Goal: Complete application form: Complete application form

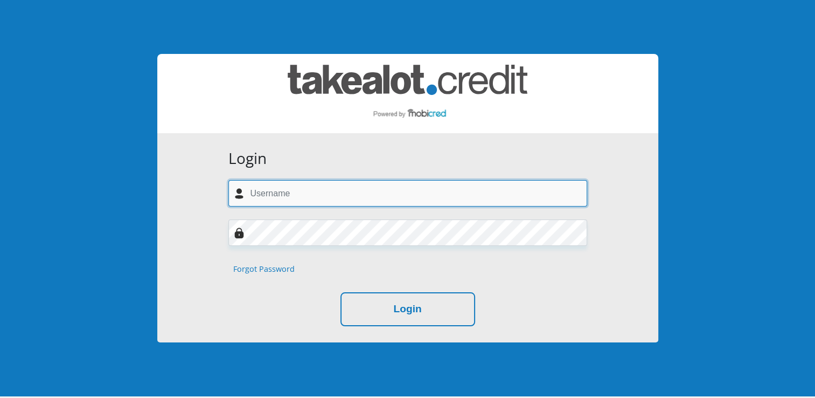
click at [288, 194] on input "text" at bounding box center [407, 193] width 359 height 26
type input "[EMAIL_ADDRESS][DOMAIN_NAME]"
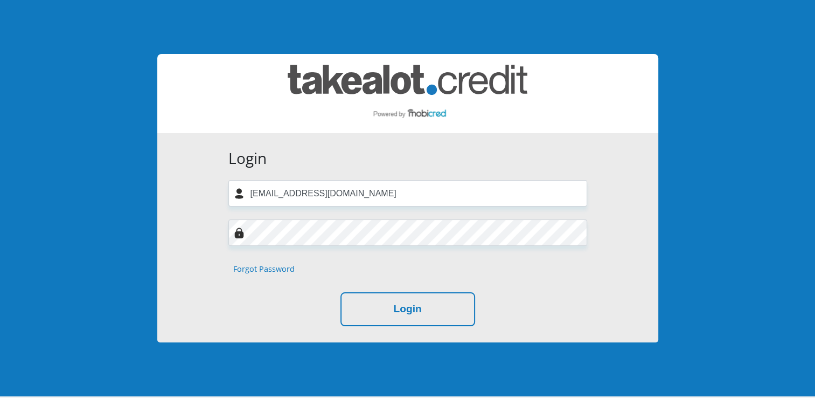
click at [192, 249] on div "Login [EMAIL_ADDRESS][DOMAIN_NAME] Forgot Password Login" at bounding box center [407, 237] width 501 height 209
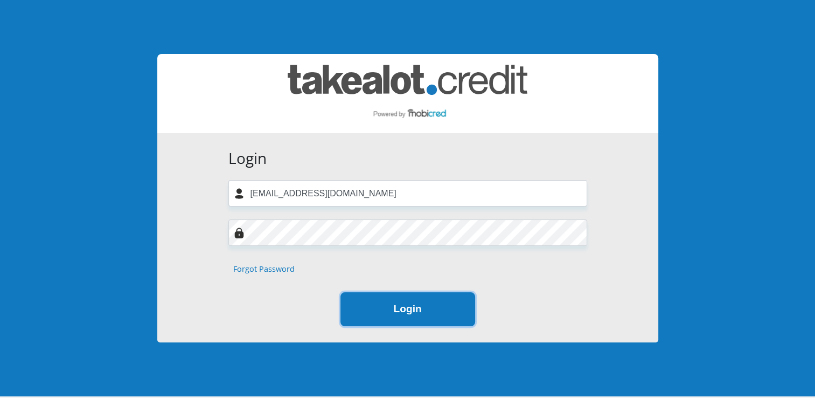
click at [405, 312] on button "Login" at bounding box center [407, 309] width 135 height 34
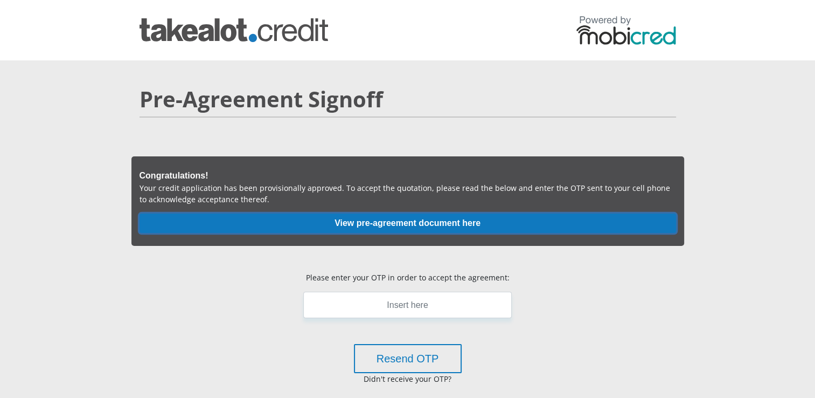
click at [444, 226] on button "View pre-agreement document here" at bounding box center [408, 222] width 537 height 19
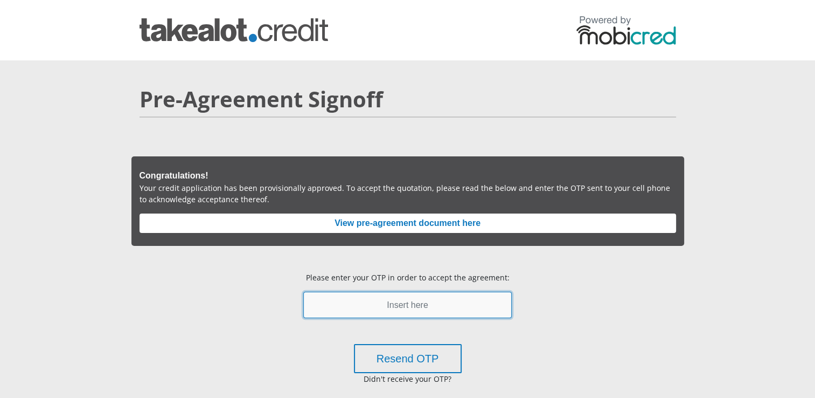
click at [402, 300] on input "text" at bounding box center [407, 304] width 208 height 26
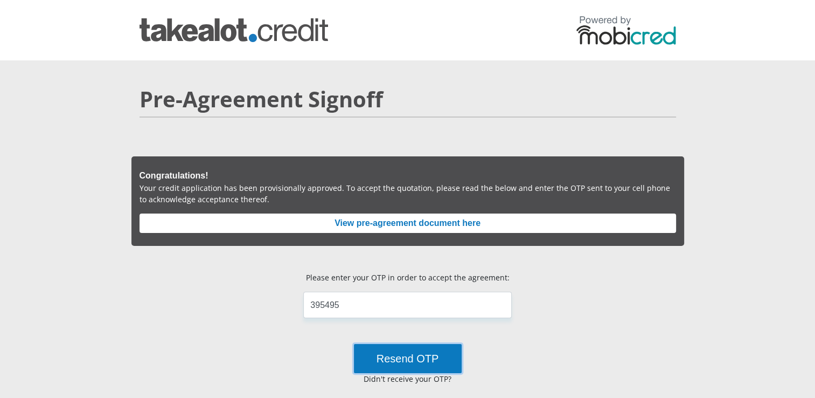
click at [412, 349] on button "Resend OTP" at bounding box center [408, 358] width 108 height 29
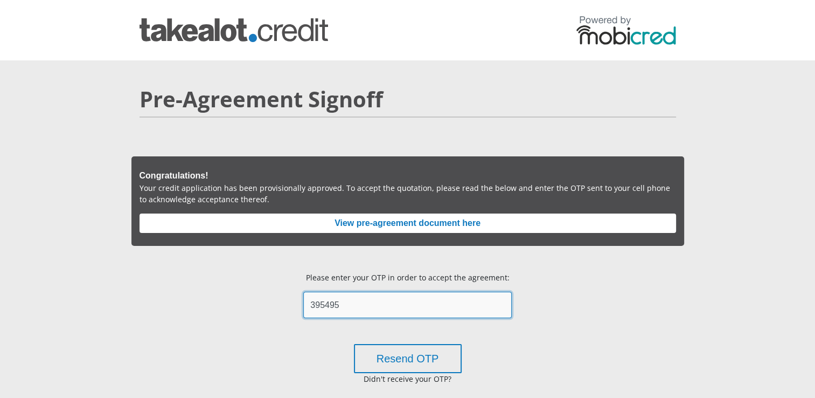
click at [377, 311] on input "395495" at bounding box center [407, 304] width 208 height 26
type input "3"
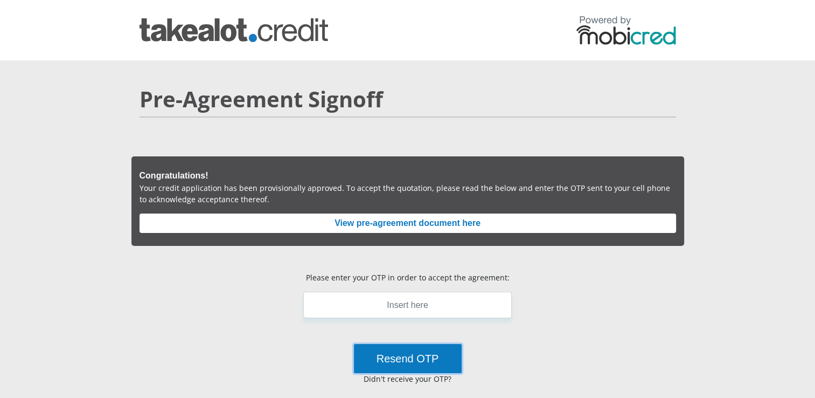
click at [438, 356] on button "Resend OTP" at bounding box center [408, 358] width 108 height 29
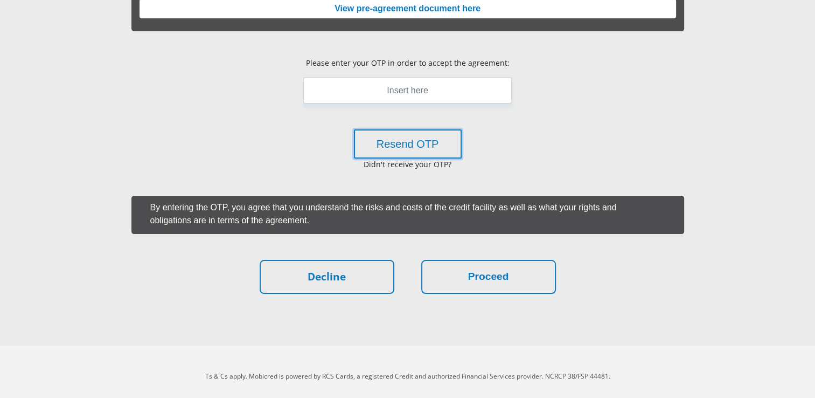
scroll to position [213, 0]
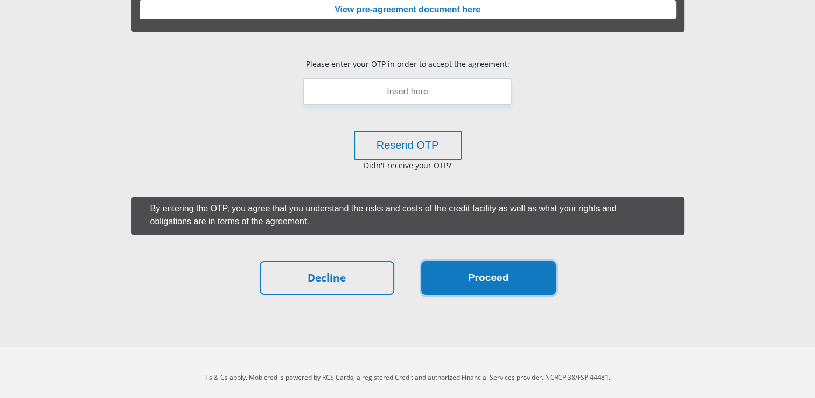
click at [496, 275] on button "Proceed" at bounding box center [488, 278] width 135 height 34
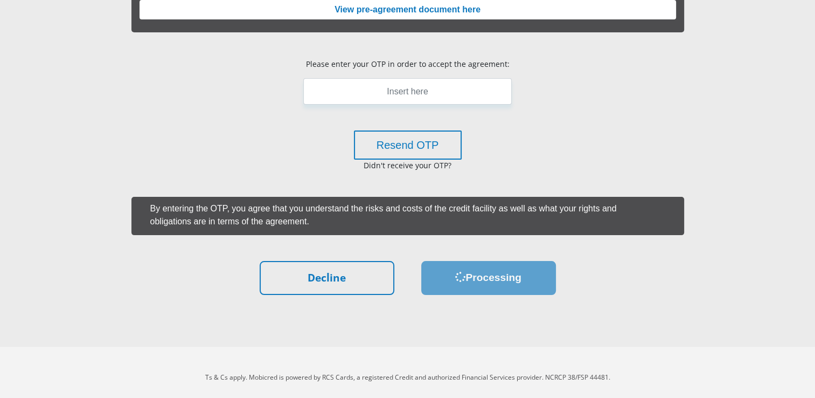
scroll to position [0, 0]
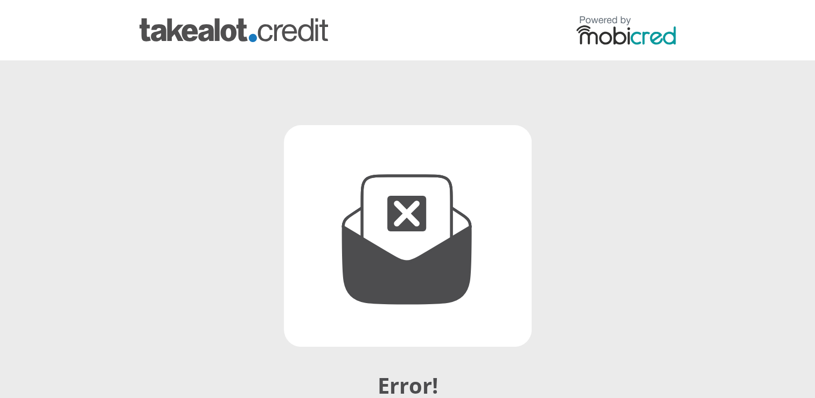
scroll to position [179, 0]
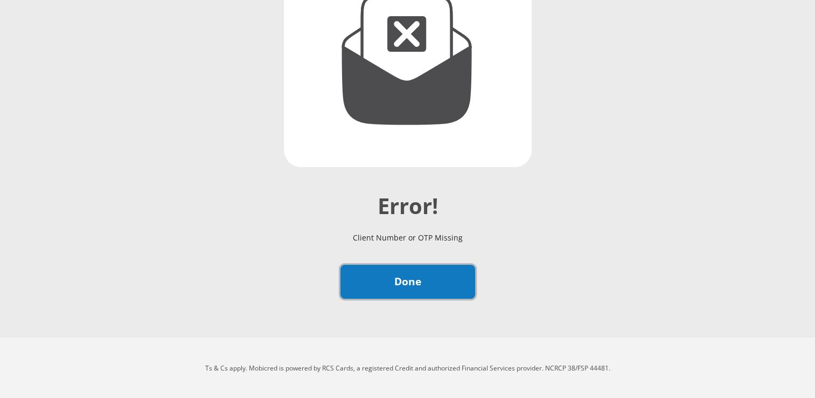
click at [395, 280] on link "Done" at bounding box center [407, 282] width 135 height 34
